Goal: Feedback & Contribution: Submit feedback/report problem

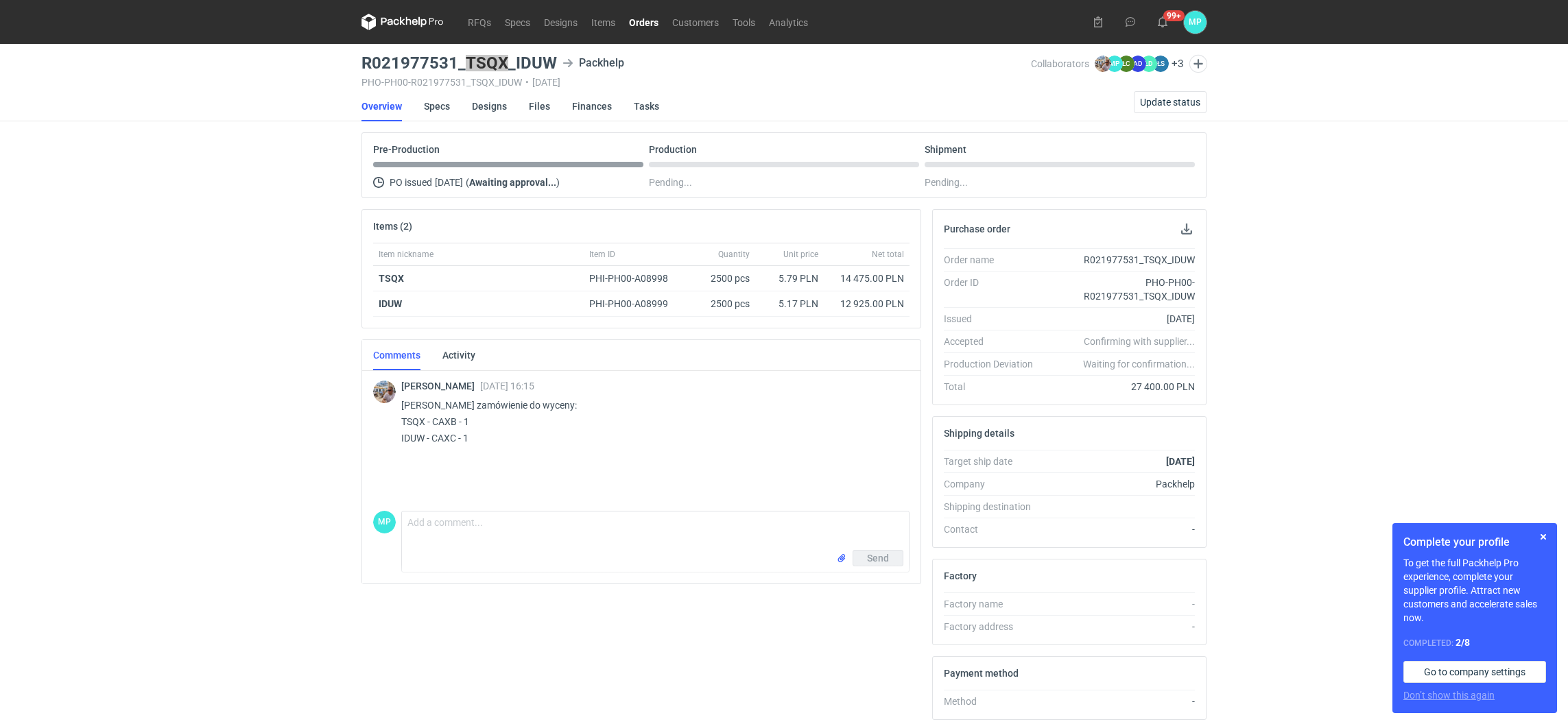
drag, startPoint x: 464, startPoint y: 64, endPoint x: 505, endPoint y: 61, distance: 41.1
click at [505, 61] on h3 "R021977531_TSQX_IDUW" at bounding box center [459, 63] width 195 height 16
copy h3 "TSQX"
click at [499, 533] on textarea "Comment message" at bounding box center [655, 531] width 507 height 39
click at [452, 542] on textarea "Comment message" at bounding box center [655, 531] width 507 height 39
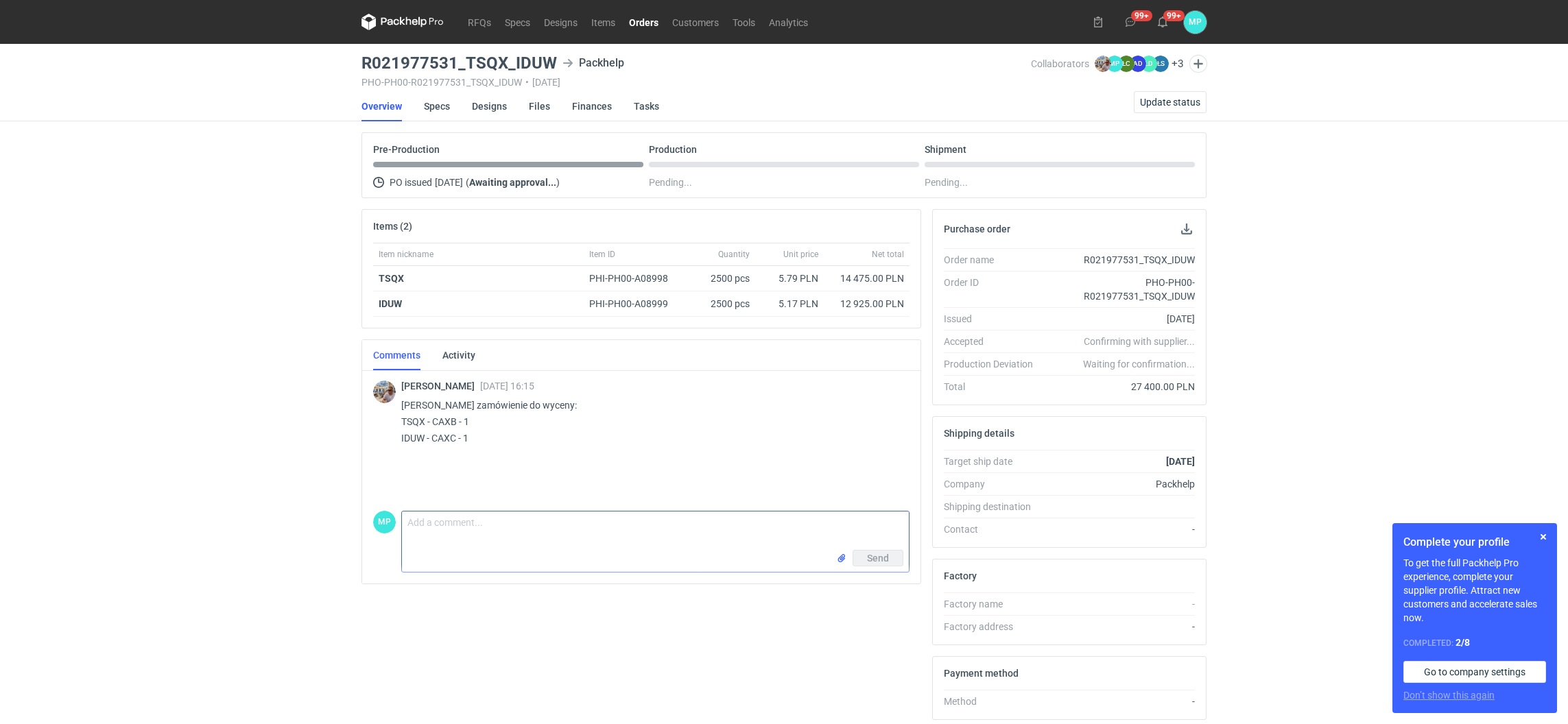
paste textarea "KT 732_15440_G_V1"
click at [524, 532] on textarea "KT 732_15440_G_V1," at bounding box center [655, 531] width 507 height 39
paste textarea "KT 732_9685_K_V1"
click at [409, 522] on textarea "KT 732_15440_G_V1, KT 732_9685_K_V1" at bounding box center [655, 531] width 507 height 39
paste textarea "R021977531_TSQX"
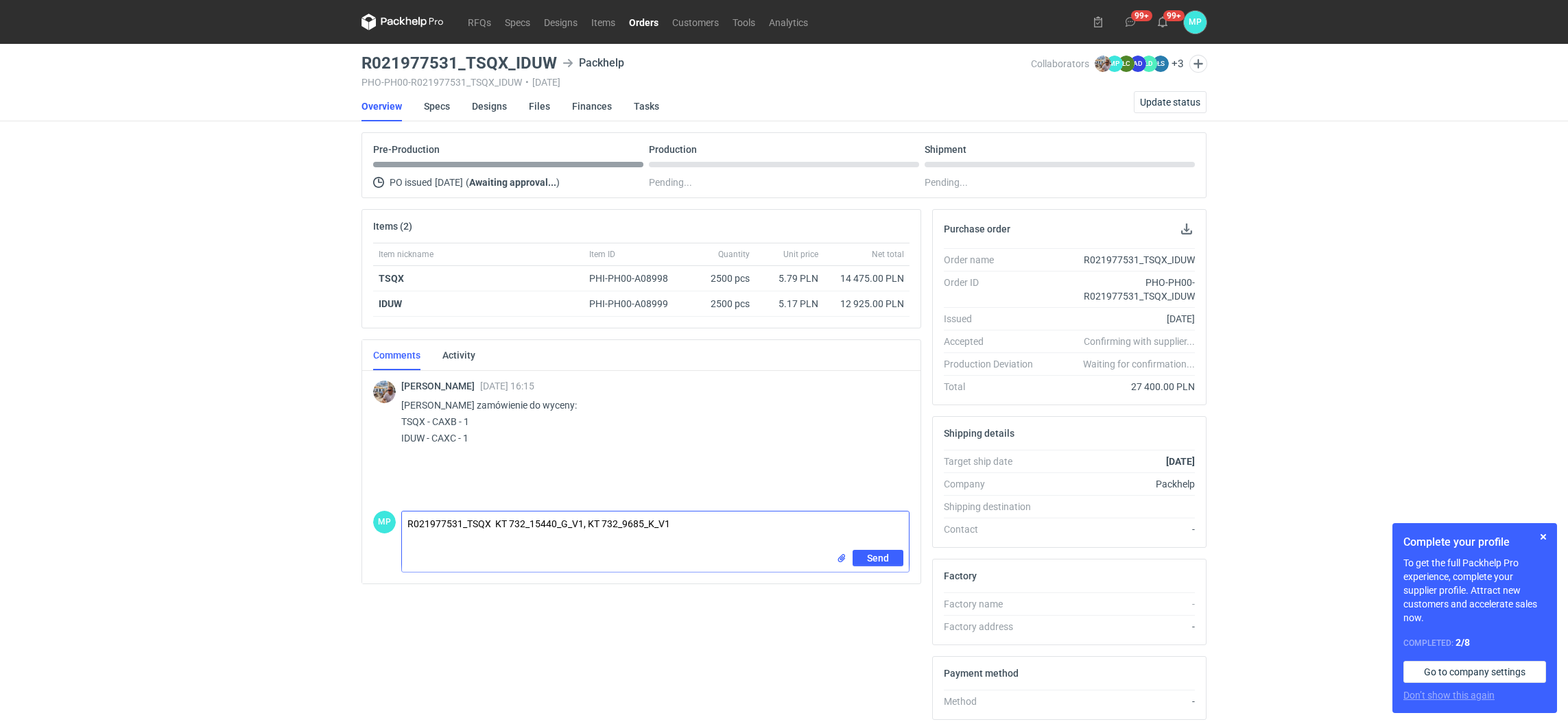
click at [406, 522] on textarea "R021977531_TSQX KT 732_15440_G_V1, KT 732_9685_K_V1" at bounding box center [655, 531] width 507 height 39
type textarea "Cześć [PERSON_NAME] pliki do akceptacji : R021977531_TSQX KT 732_15440_G_V1, KT…"
click at [843, 558] on input "file" at bounding box center [842, 558] width 11 height 14
click at [885, 595] on button "Send" at bounding box center [878, 588] width 51 height 16
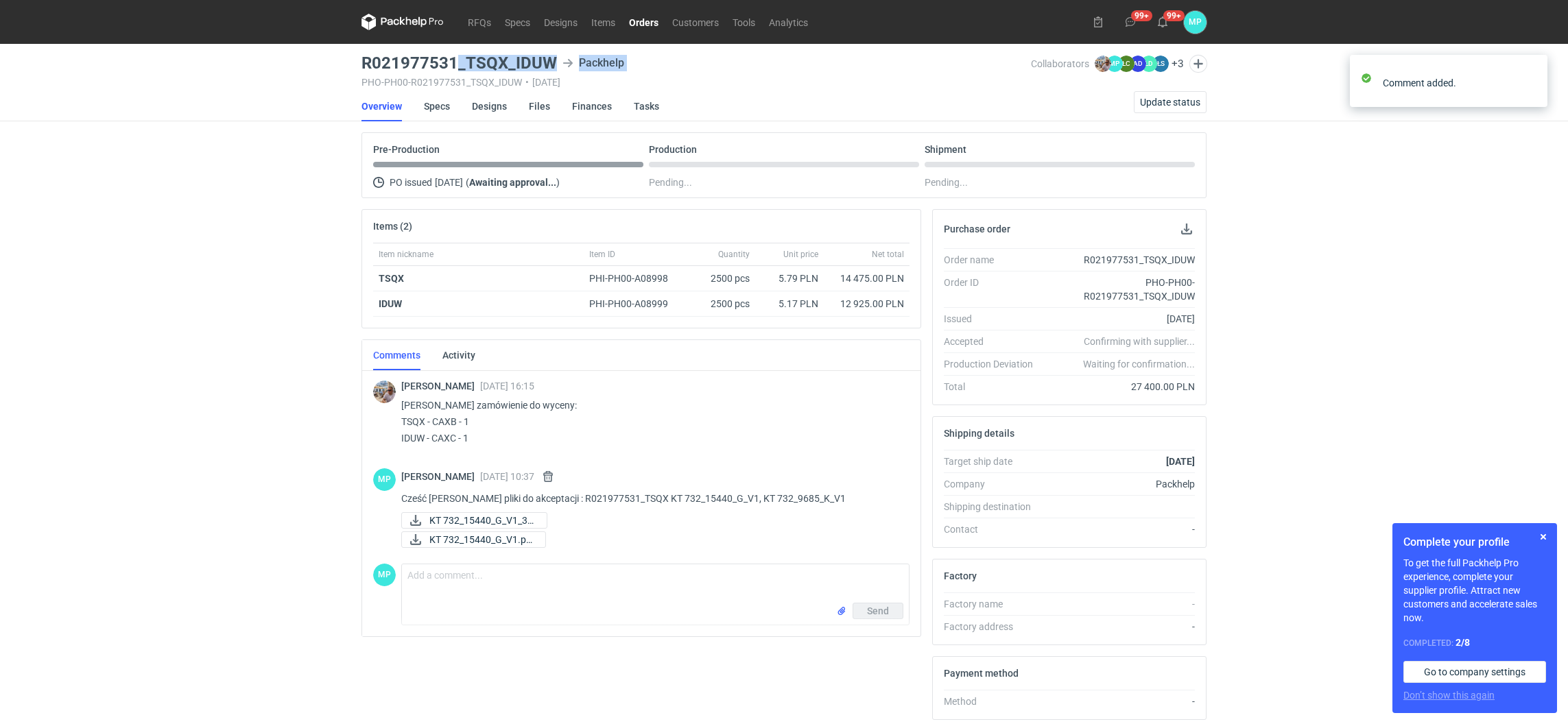
drag, startPoint x: 362, startPoint y: 72, endPoint x: 454, endPoint y: 69, distance: 92.0
click at [454, 69] on div "R021977531_TSQX_IDUW Packhelp PHO-PH00-R021977531_TSQX_IDUW • [DATE]" at bounding box center [696, 71] width 669 height 33
drag, startPoint x: 453, startPoint y: 69, endPoint x: 410, endPoint y: 72, distance: 43.1
click at [410, 72] on div "R021977531_TSQX_IDUW Packhelp PHO-PH00-R021977531_TSQX_IDUW • [DATE]" at bounding box center [696, 71] width 669 height 33
drag, startPoint x: 357, startPoint y: 59, endPoint x: 550, endPoint y: 56, distance: 193.0
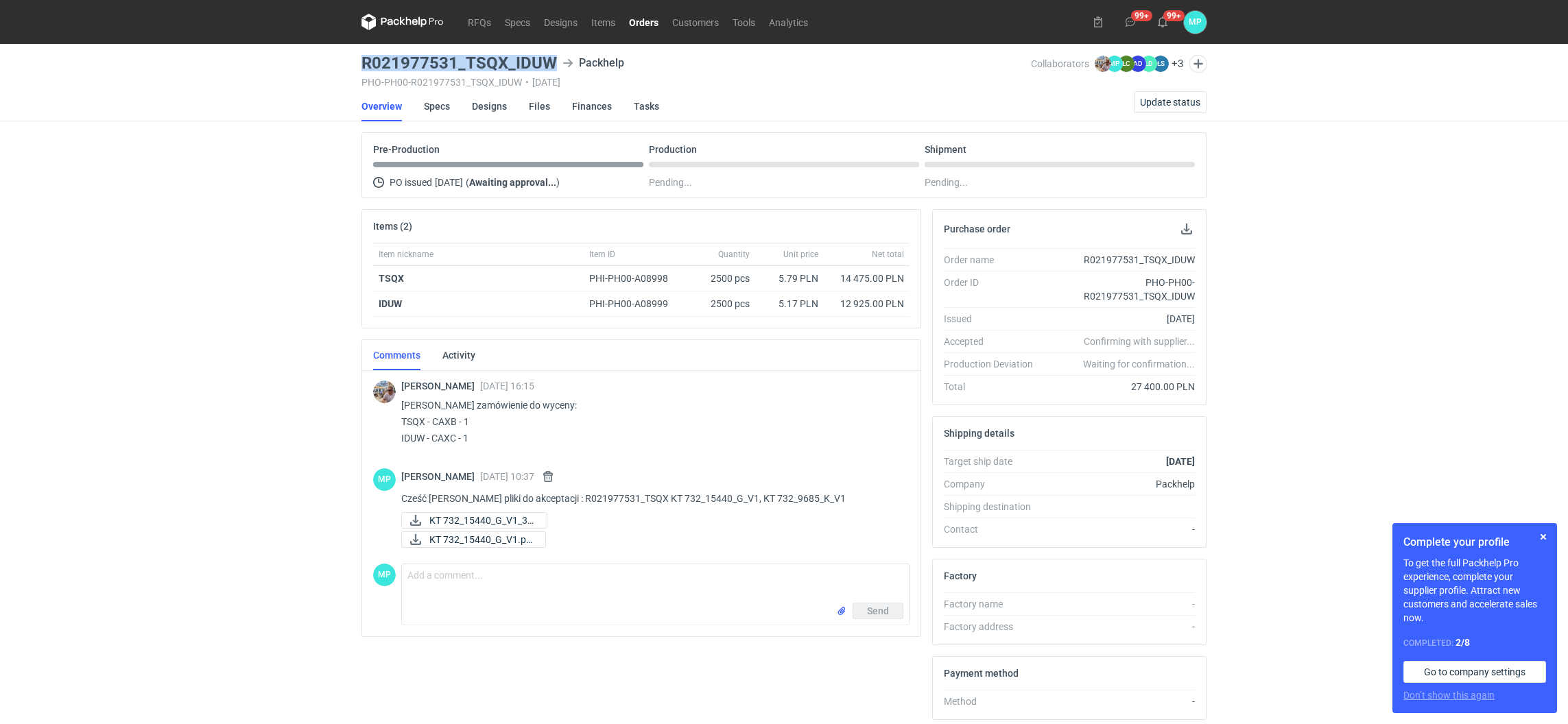
click at [550, 56] on main "R021977531_TSQX_IDUW Packhelp PHO-PH00-R021977531_TSQX_IDUW • [DATE] Collaborat…" at bounding box center [784, 469] width 856 height 851
copy h3 "R021977531_TSQX_IDUW"
click at [434, 585] on textarea "Comment message" at bounding box center [655, 584] width 507 height 39
paste textarea "R021977531_TSQX_IDUW"
drag, startPoint x: 492, startPoint y: 581, endPoint x: 466, endPoint y: 575, distance: 26.7
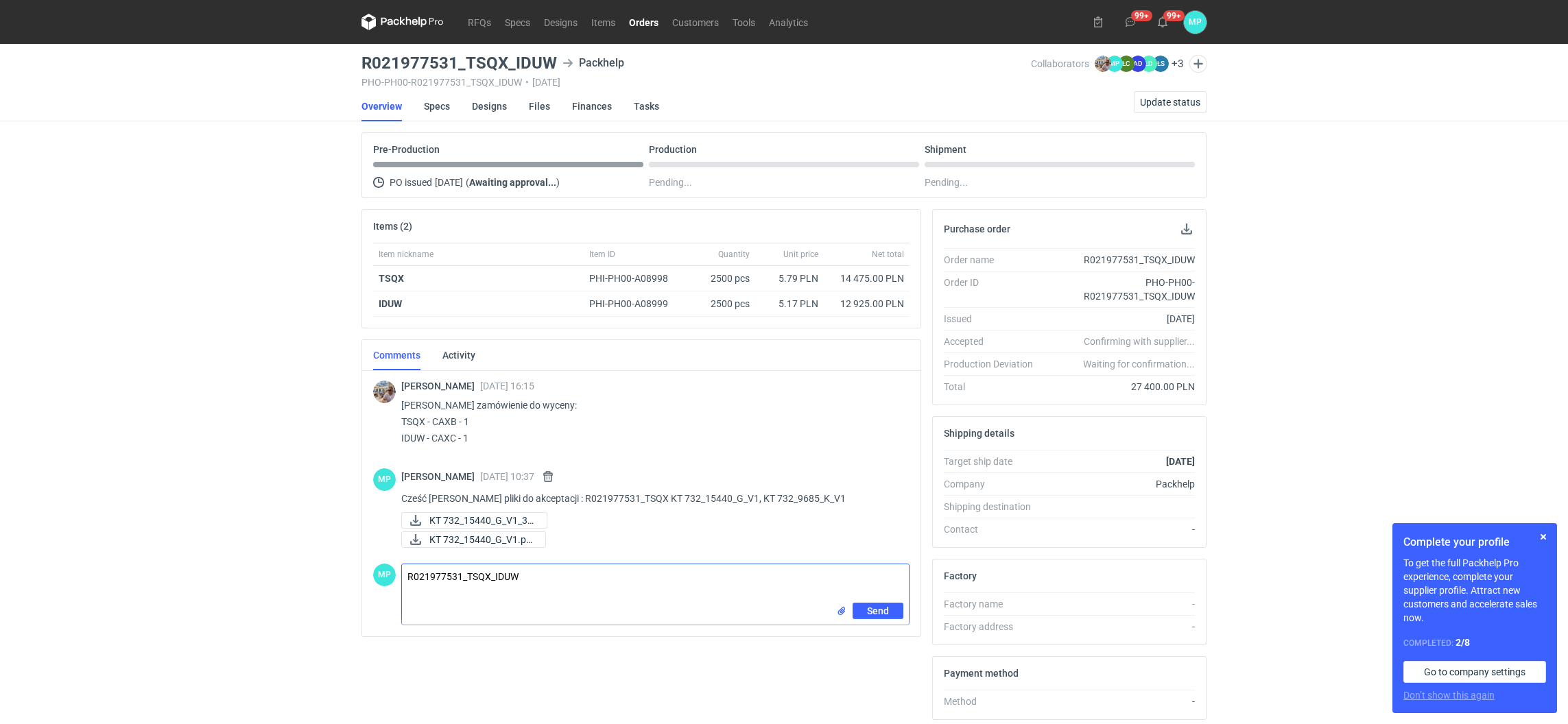
click at [466, 575] on textarea "R021977531_TSQX_IDUW" at bounding box center [655, 584] width 507 height 39
click at [507, 571] on textarea "R021977531_IDUW" at bounding box center [655, 584] width 507 height 39
drag, startPoint x: 498, startPoint y: 582, endPoint x: 415, endPoint y: 573, distance: 83.5
click at [409, 578] on textarea "R021977531_IDUW" at bounding box center [655, 584] width 507 height 39
click at [551, 589] on textarea "R021977531_IDUW" at bounding box center [655, 578] width 507 height 39
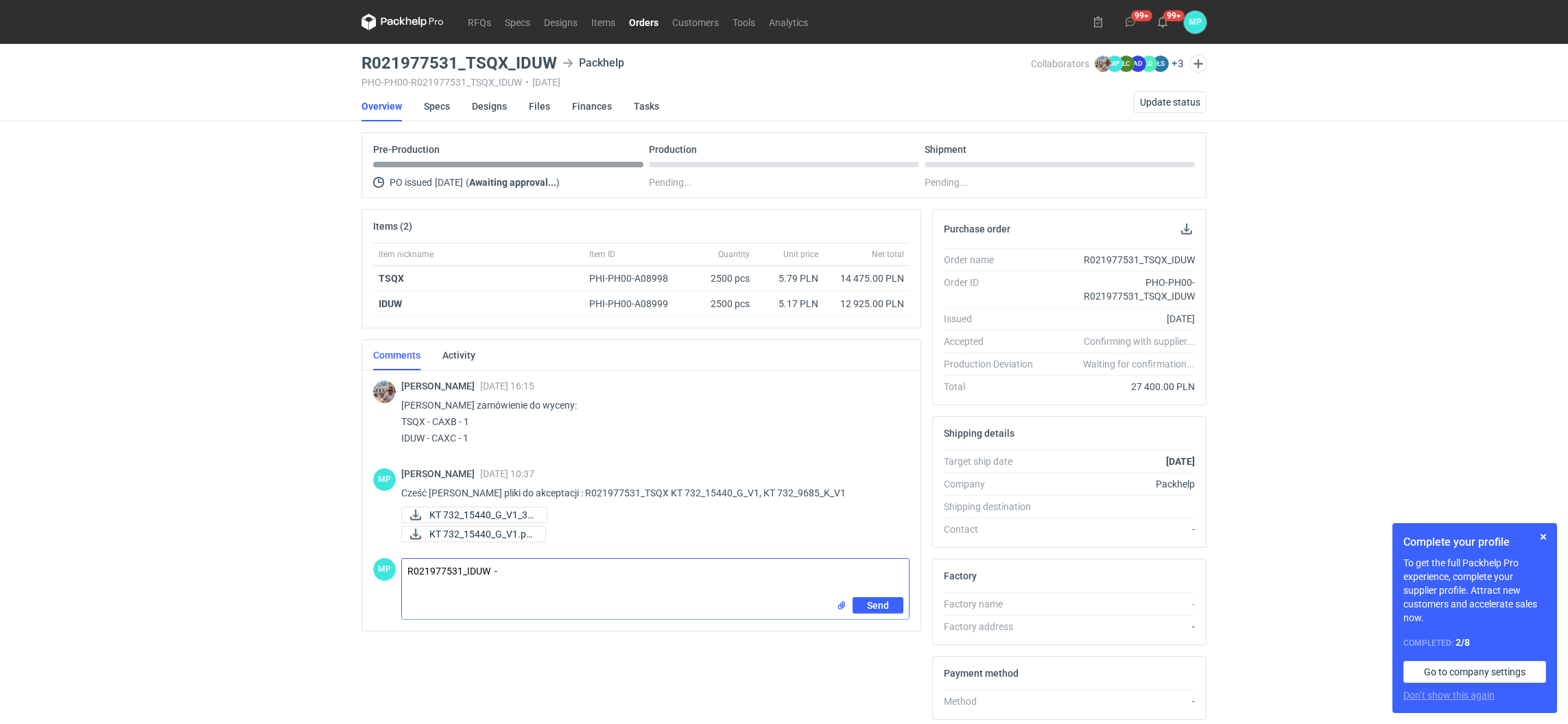
paste textarea "KT 732_15443_G_V1"
click at [650, 581] on textarea "R021977531_IDUW - KT 732_15443_G_V1," at bounding box center [655, 578] width 507 height 39
paste textarea "KT 732_9689_K_V1"
type textarea "R021977531_IDUW - KT 732_15443_G_V1, KT 732_9689_K_V1"
click at [839, 608] on input "file" at bounding box center [842, 605] width 11 height 14
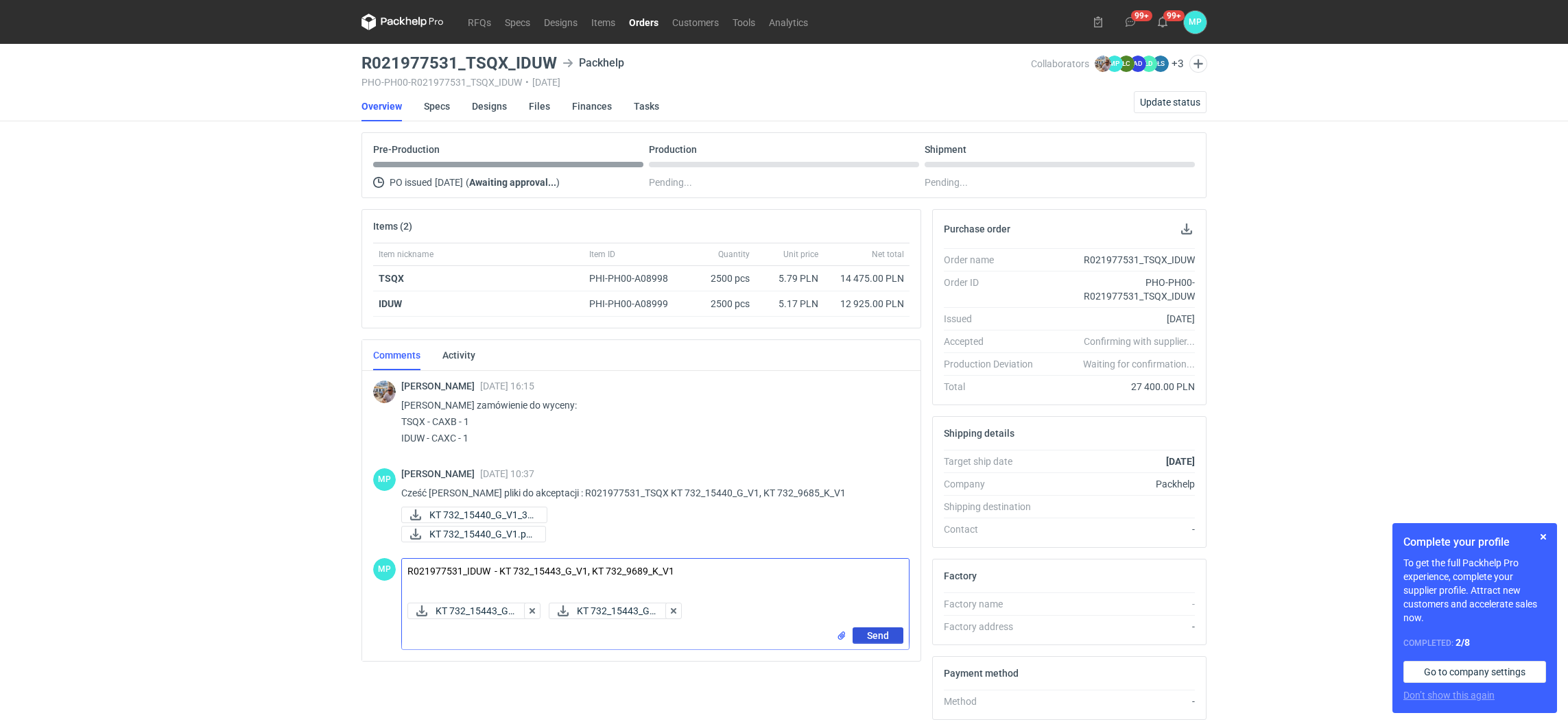
click at [863, 630] on button "Send" at bounding box center [878, 636] width 51 height 16
